Goal: Task Accomplishment & Management: Manage account settings

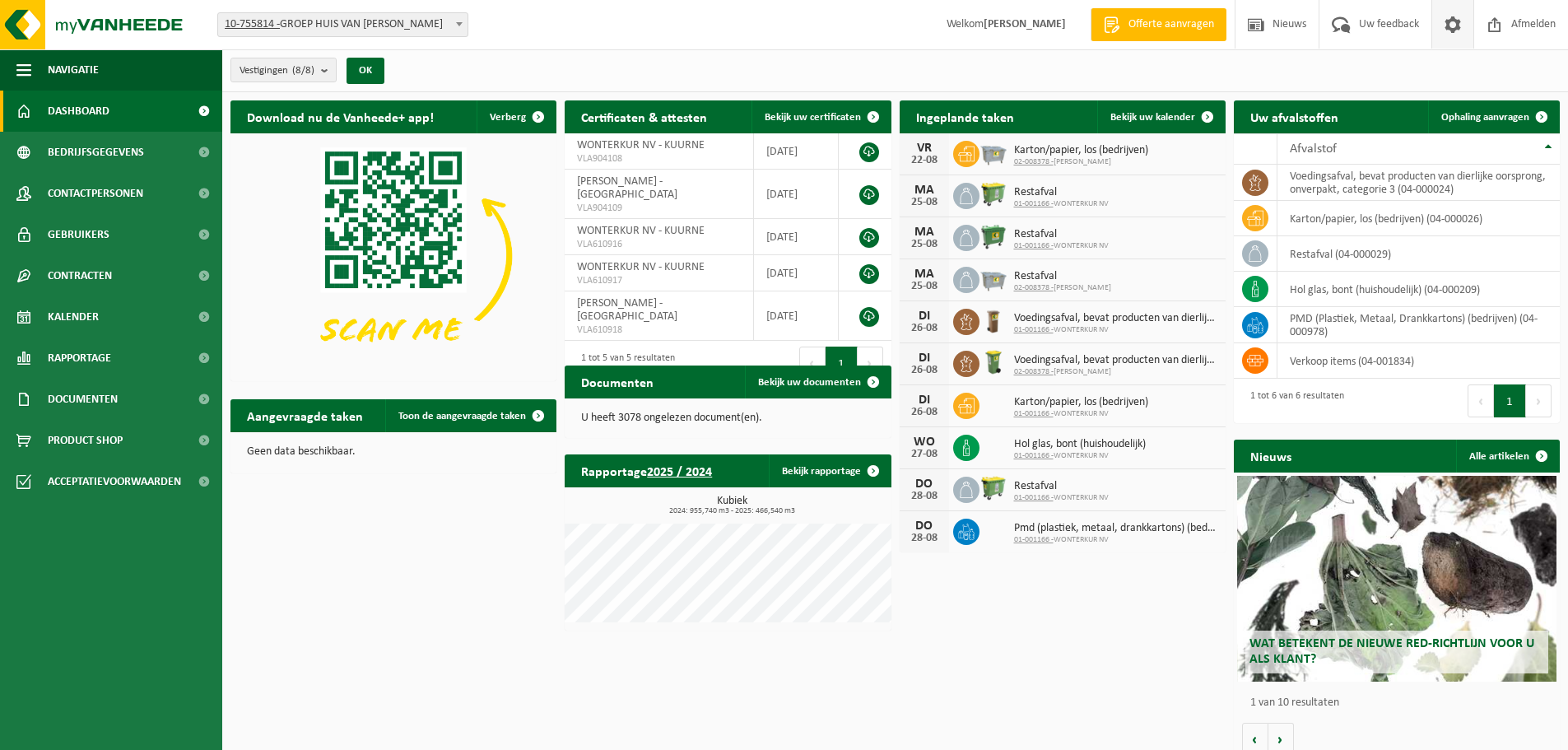
click at [1453, 22] on span at bounding box center [1453, 24] width 25 height 48
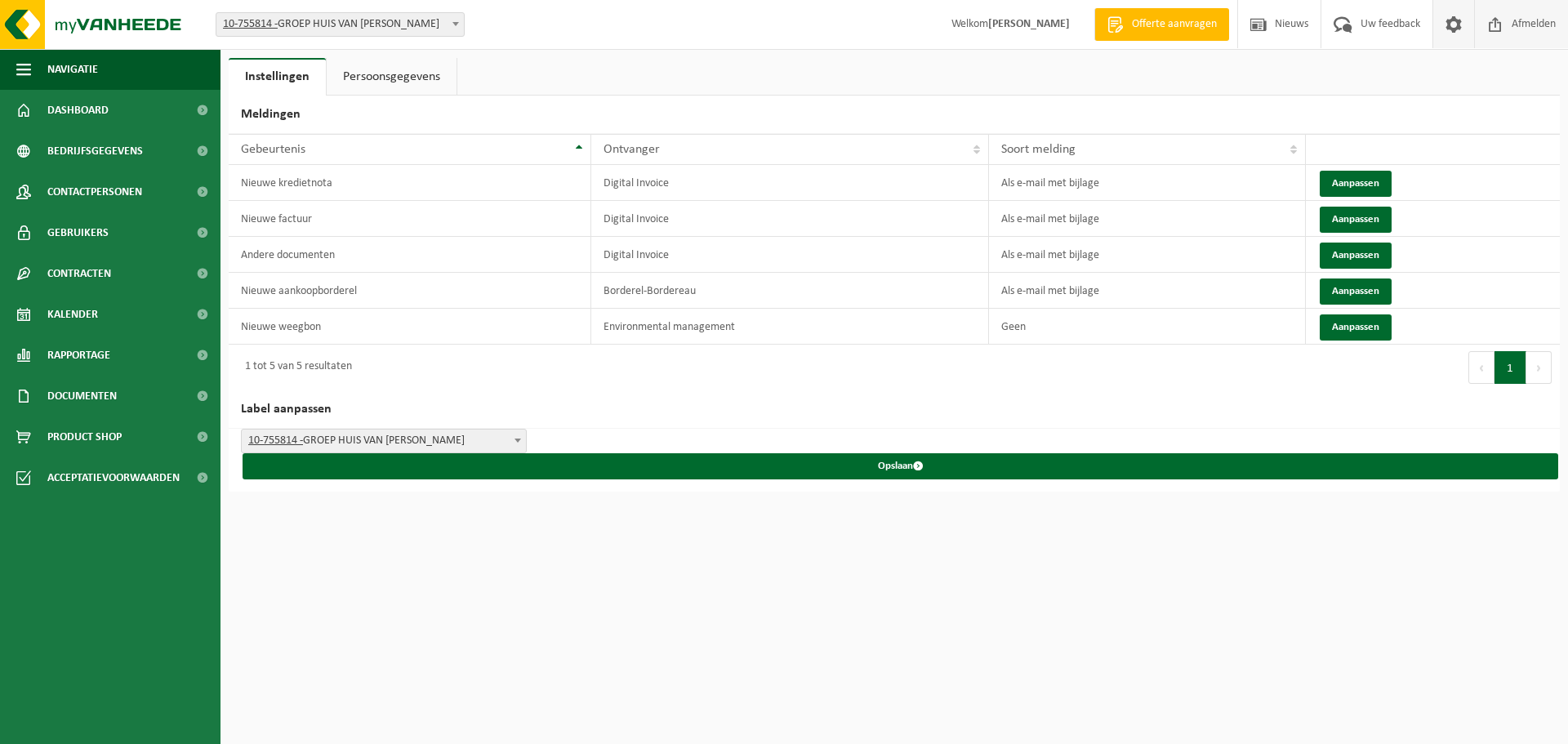
click at [1523, 31] on span "Afmelden" at bounding box center [1533, 24] width 52 height 48
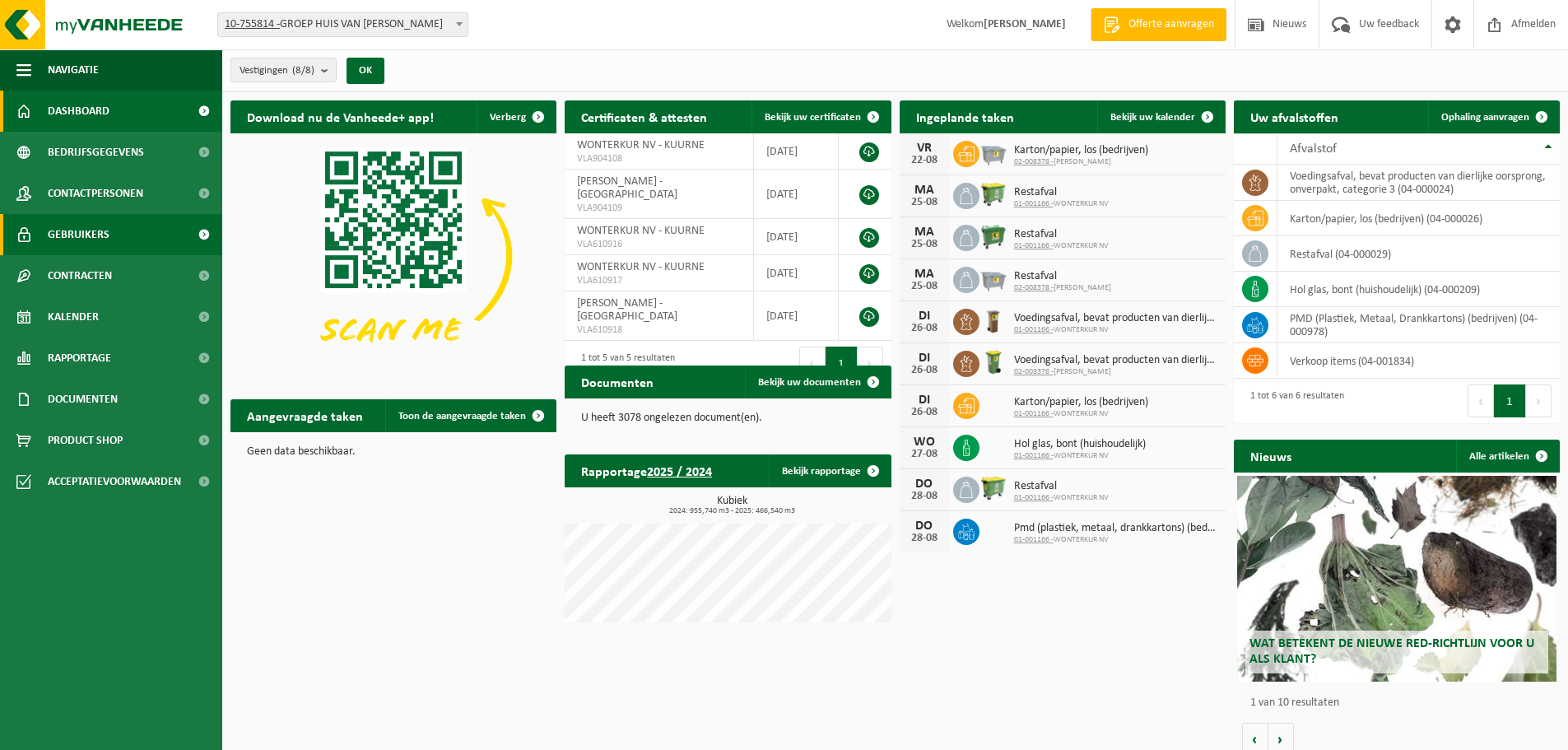
click at [137, 241] on link "Gebruikers" at bounding box center [111, 234] width 222 height 41
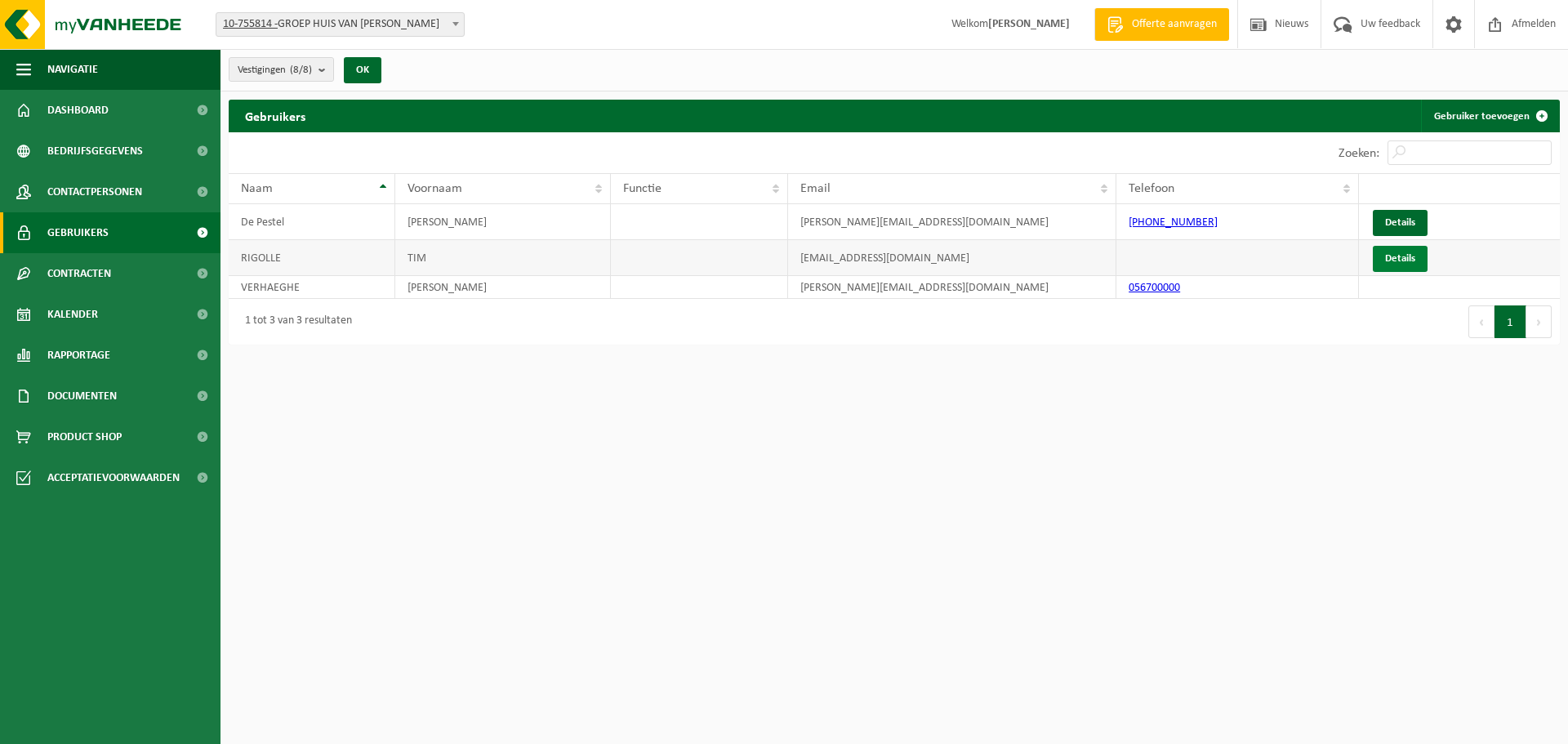
click at [1389, 252] on link "Details" at bounding box center [1400, 259] width 55 height 26
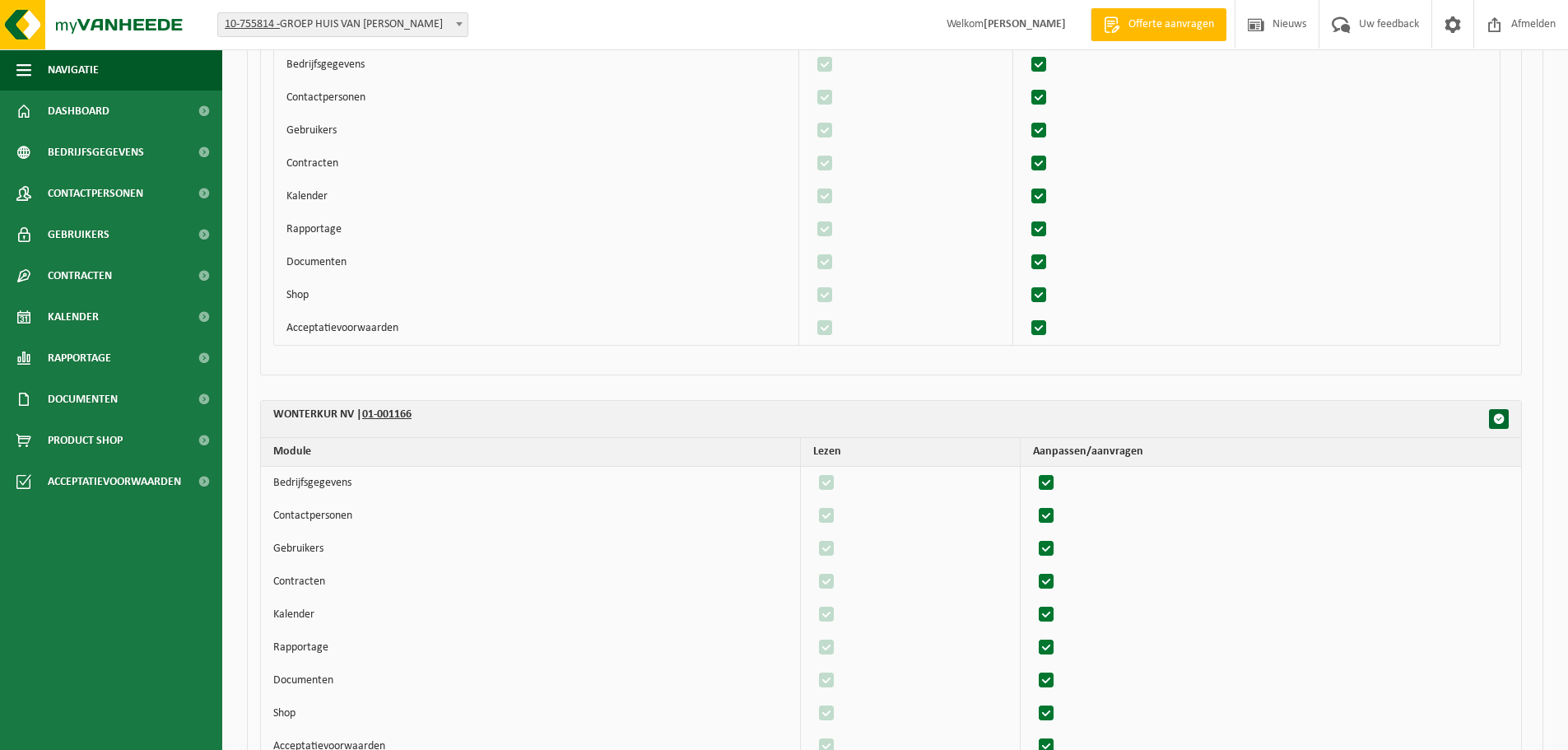
scroll to position [3108, 0]
